Goal: Navigation & Orientation: Find specific page/section

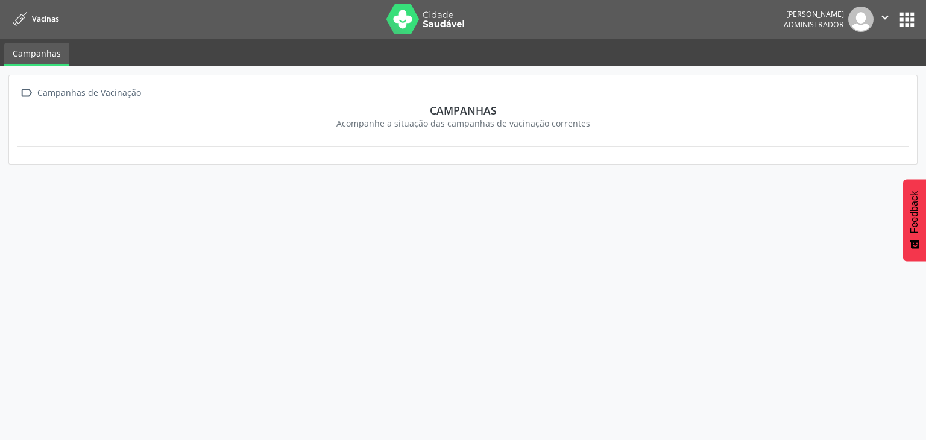
click at [913, 25] on button "apps" at bounding box center [907, 19] width 21 height 21
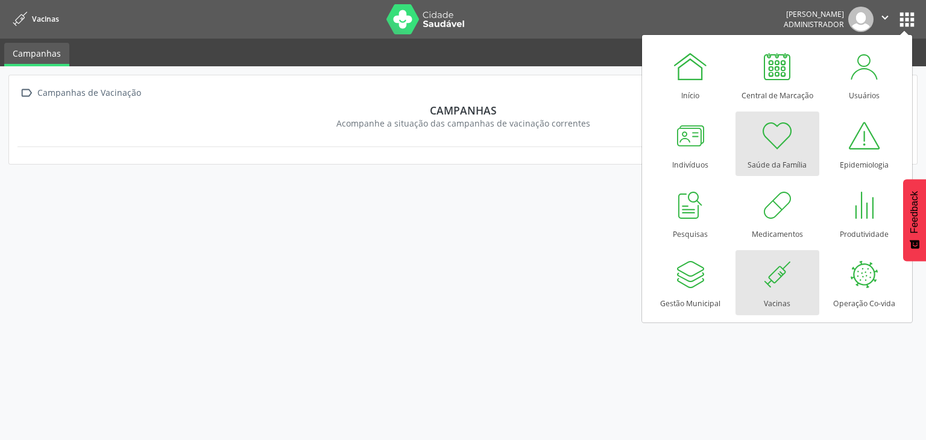
click at [786, 151] on div at bounding box center [777, 136] width 36 height 36
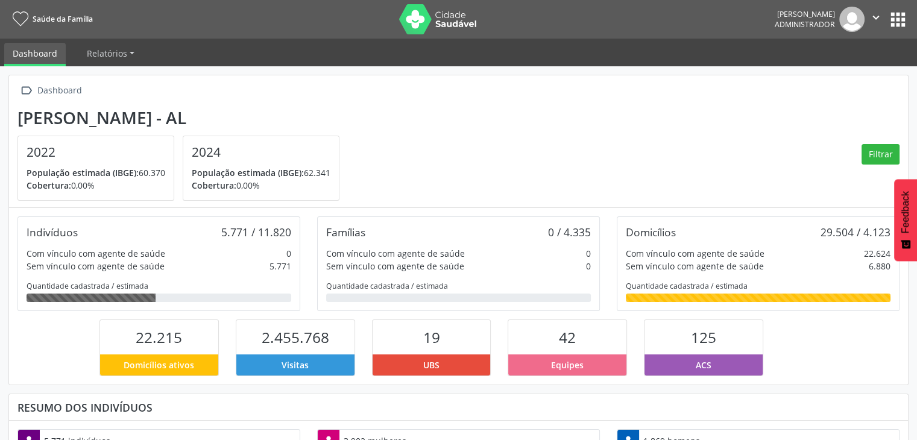
click at [897, 29] on button "apps" at bounding box center [898, 19] width 21 height 21
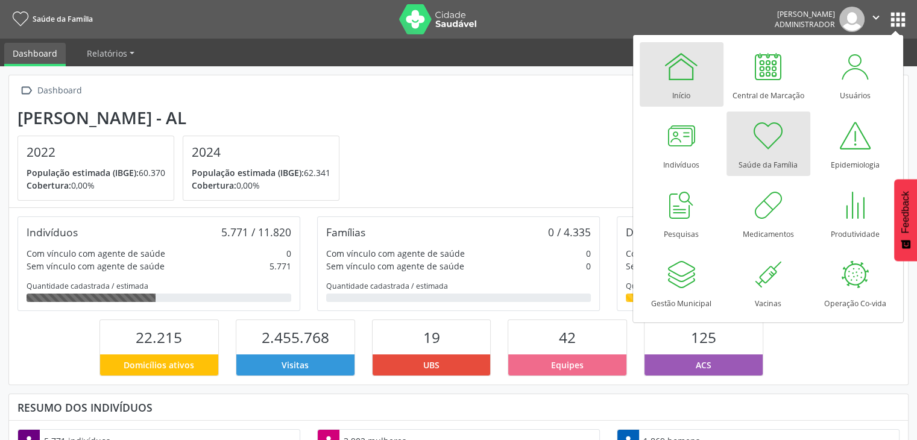
click at [697, 85] on link "Início" at bounding box center [682, 74] width 84 height 65
